Goal: Navigation & Orientation: Go to known website

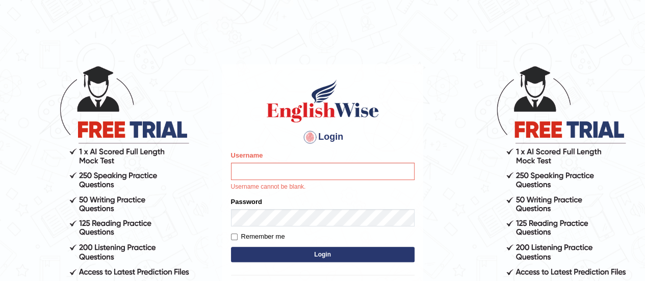
click at [311, 170] on input "Username" at bounding box center [322, 171] width 183 height 17
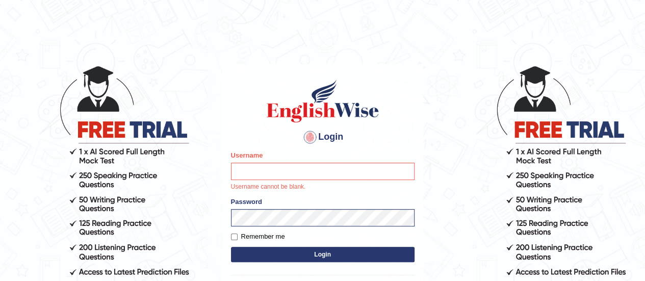
type input "shyamgurung"
